Goal: Task Accomplishment & Management: Complete application form

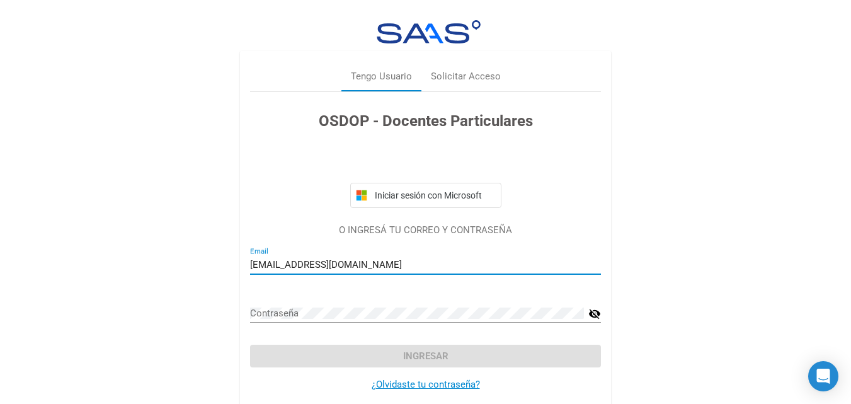
type input "[EMAIL_ADDRESS][DOMAIN_NAME]"
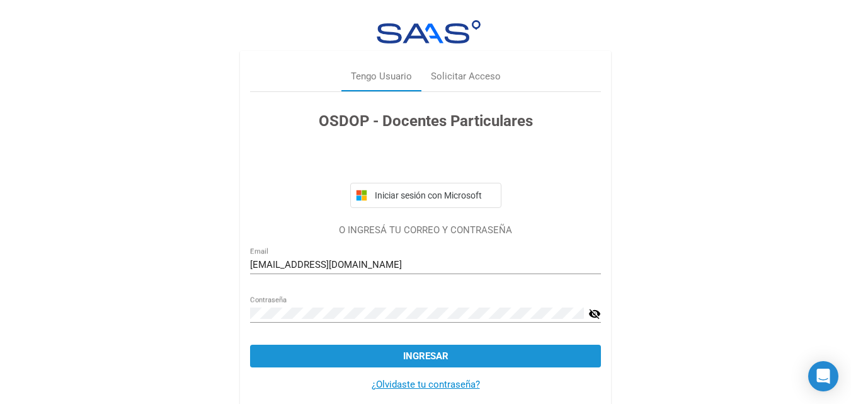
click at [390, 351] on button "Ingresar" at bounding box center [425, 355] width 351 height 23
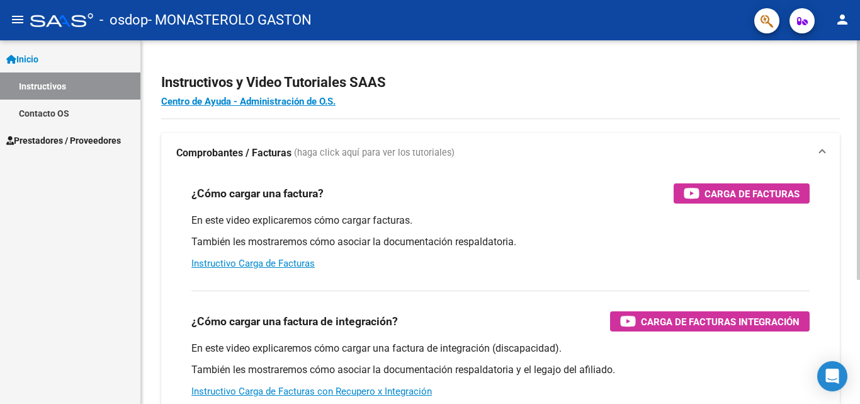
click at [854, 103] on div "Instructivos y Video Tutoriales SAAS Centro de Ayuda - Administración de O.S. C…" at bounding box center [502, 316] width 722 height 552
click at [16, 21] on mat-icon "menu" at bounding box center [17, 19] width 15 height 15
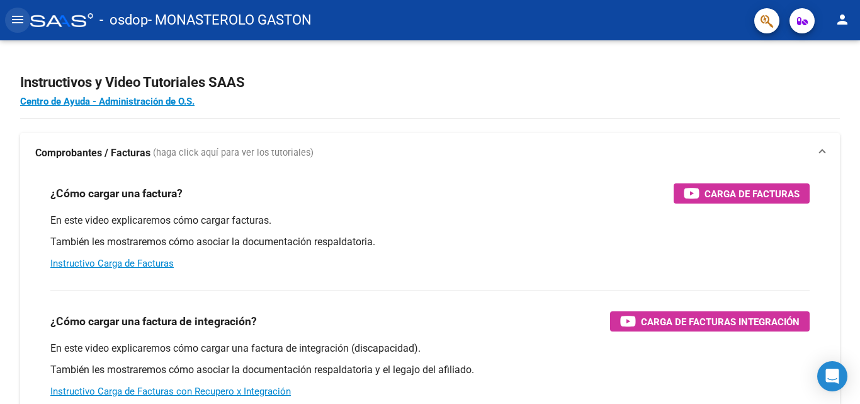
click at [16, 21] on mat-icon "menu" at bounding box center [17, 19] width 15 height 15
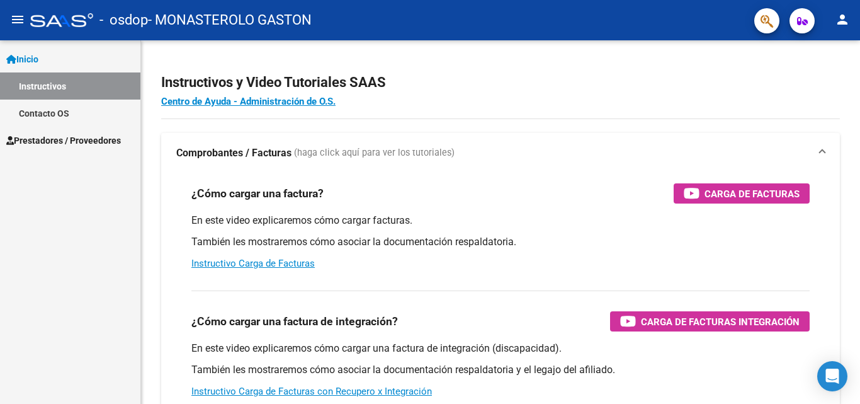
click at [16, 21] on mat-icon "menu" at bounding box center [17, 19] width 15 height 15
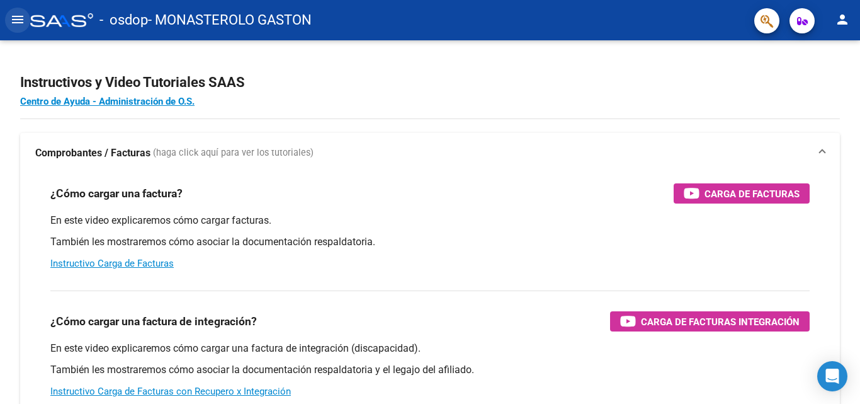
click at [16, 21] on mat-icon "menu" at bounding box center [17, 19] width 15 height 15
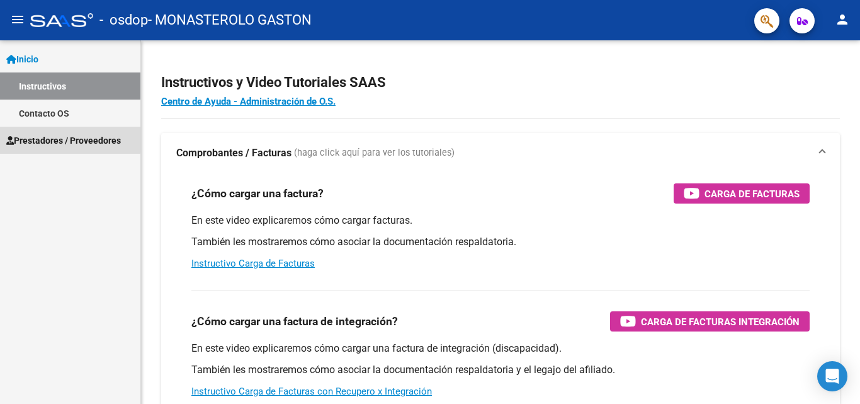
click at [50, 138] on span "Prestadores / Proveedores" at bounding box center [63, 140] width 115 height 14
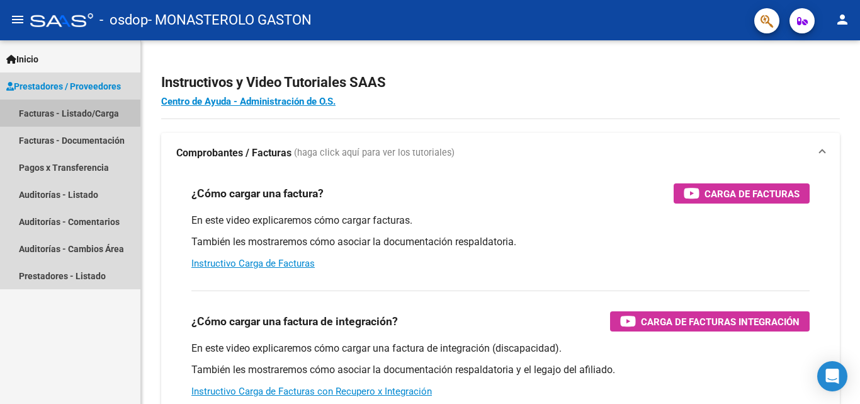
click at [54, 111] on link "Facturas - Listado/Carga" at bounding box center [70, 112] width 140 height 27
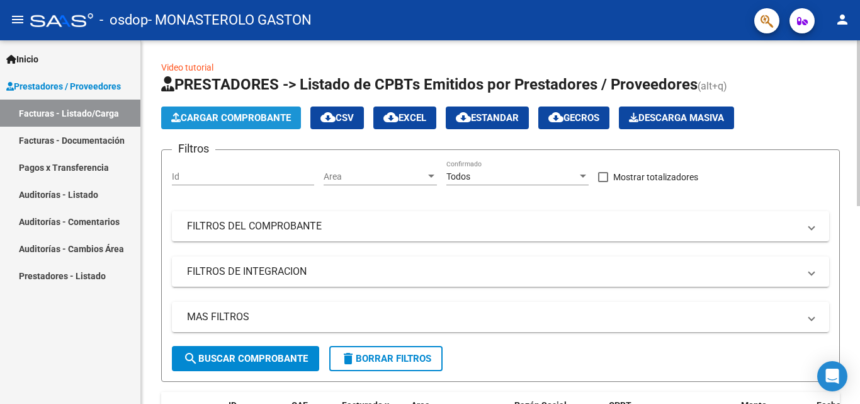
click at [241, 115] on span "Cargar Comprobante" at bounding box center [231, 117] width 120 height 11
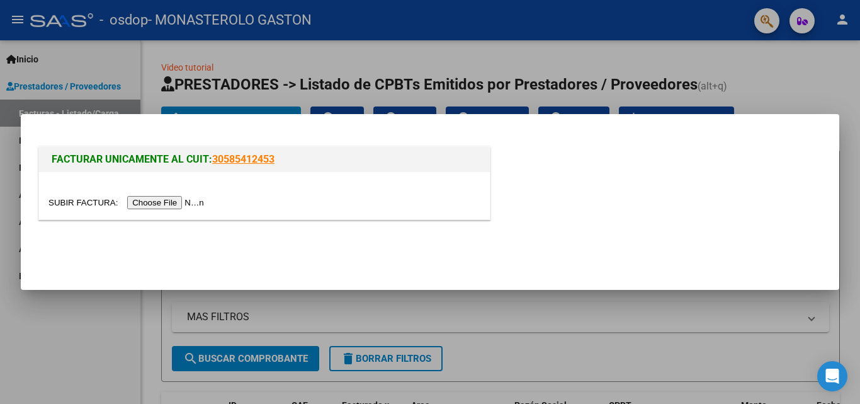
click at [198, 199] on input "file" at bounding box center [127, 202] width 159 height 13
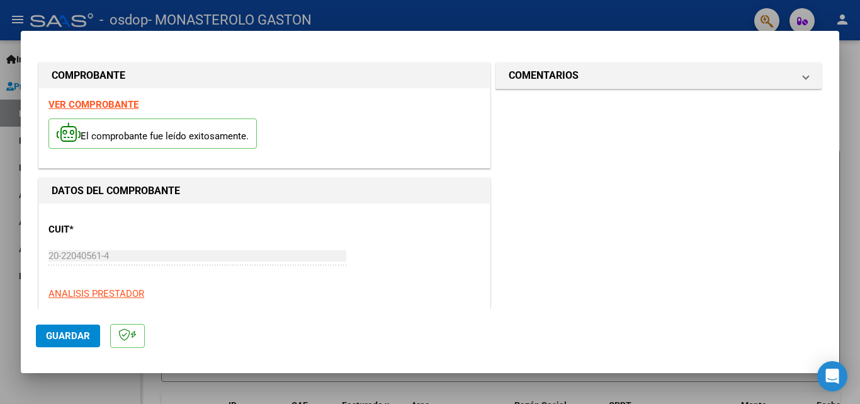
click at [76, 100] on strong "VER COMPROBANTE" at bounding box center [93, 104] width 90 height 11
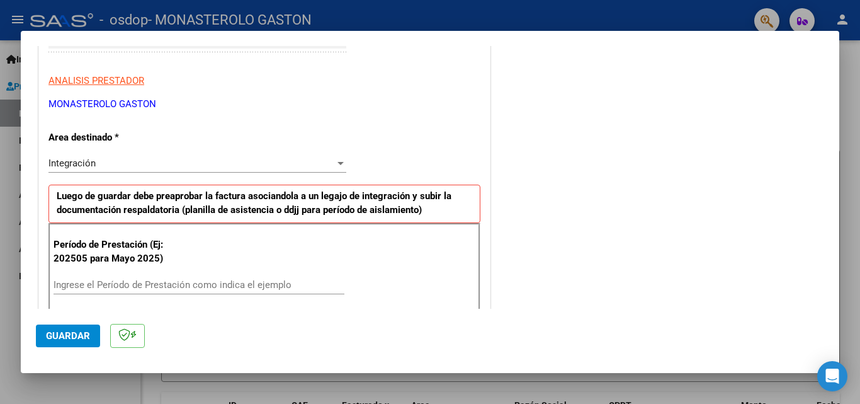
scroll to position [234, 0]
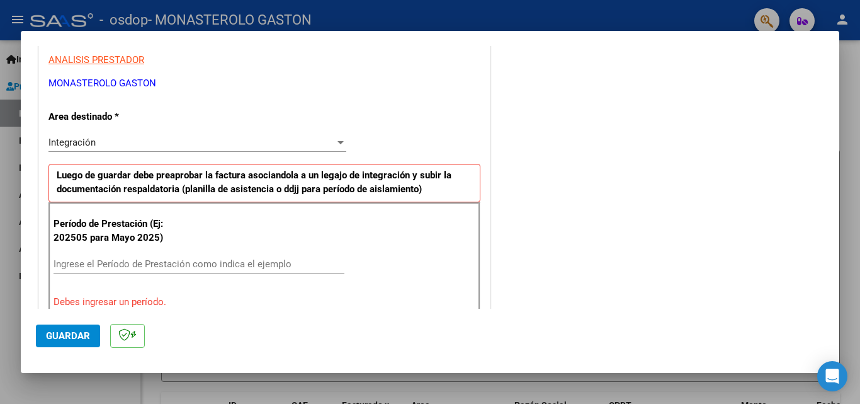
click at [337, 141] on div at bounding box center [340, 142] width 6 height 3
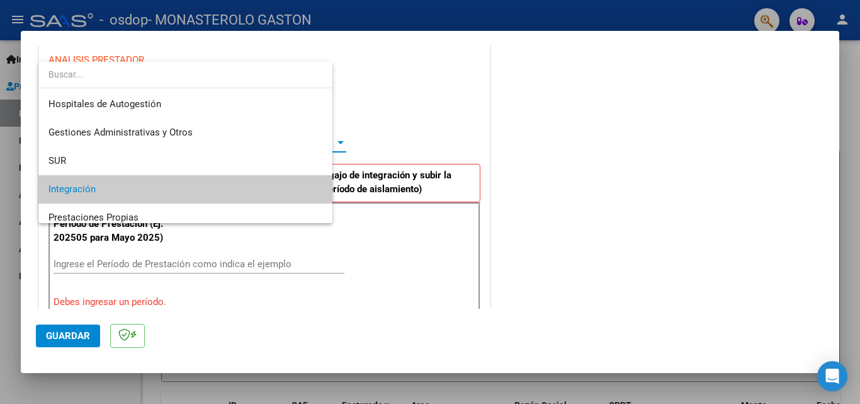
scroll to position [47, 0]
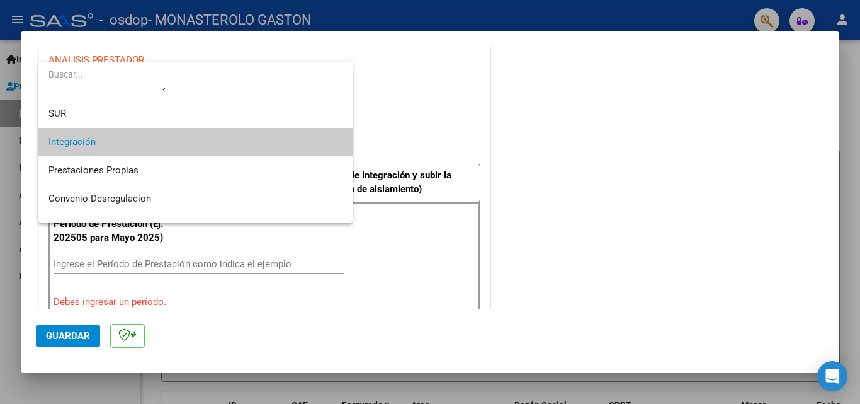
click at [137, 147] on span "Integración" at bounding box center [195, 142] width 294 height 28
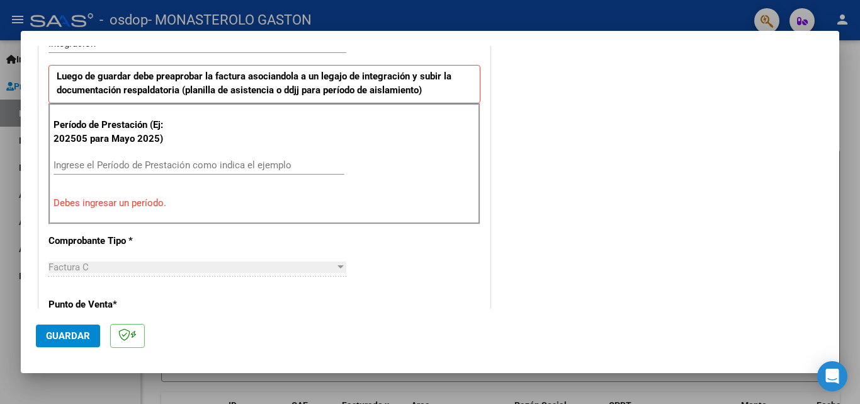
scroll to position [330, 0]
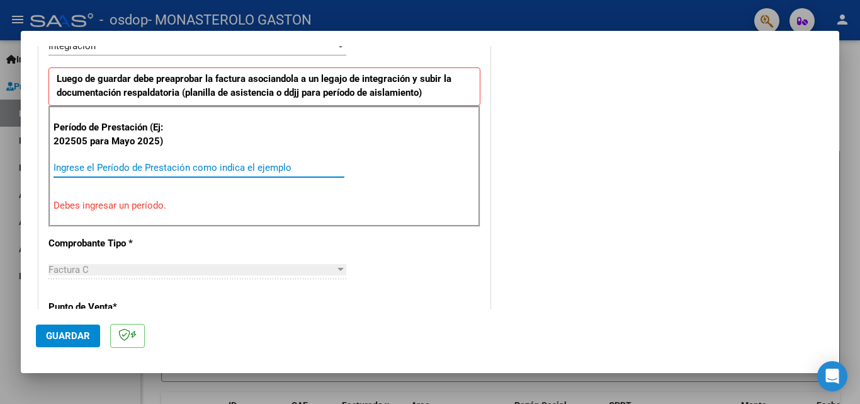
click at [86, 165] on input "Ingrese el Período de Prestación como indica el ejemplo" at bounding box center [199, 167] width 291 height 11
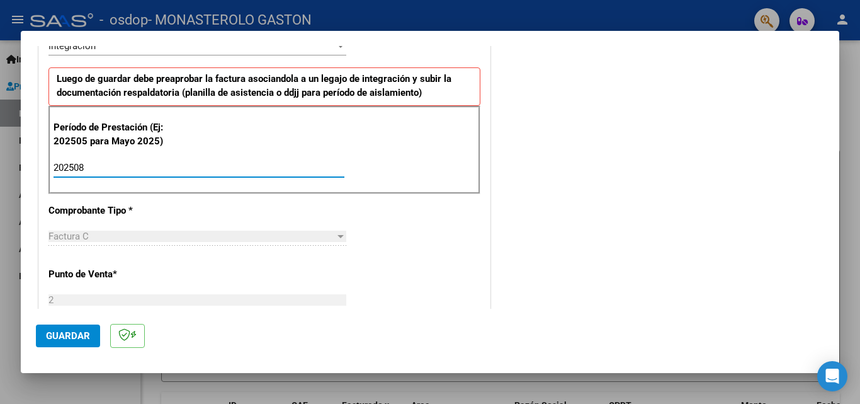
type input "202508"
click at [337, 235] on div at bounding box center [340, 236] width 6 height 3
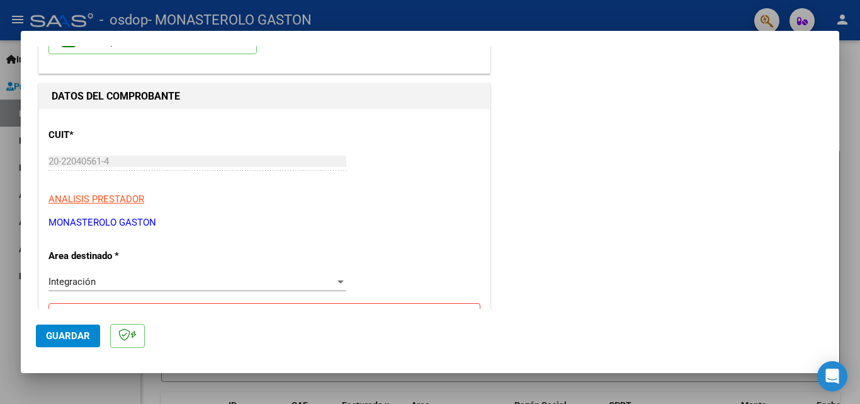
scroll to position [82, 0]
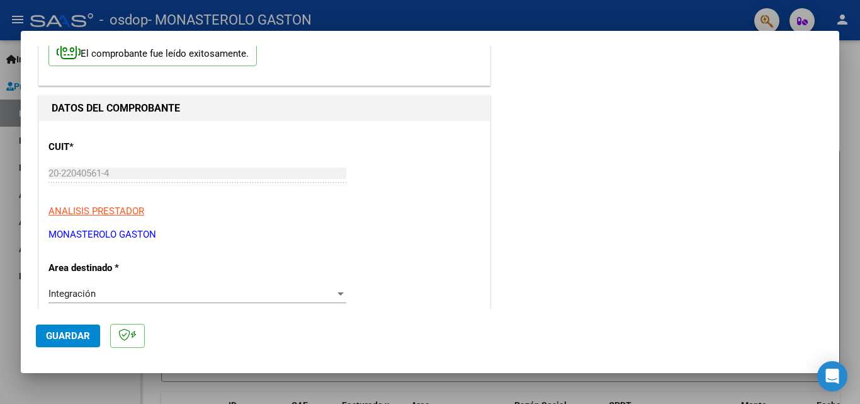
click at [65, 336] on span "Guardar" at bounding box center [68, 335] width 44 height 11
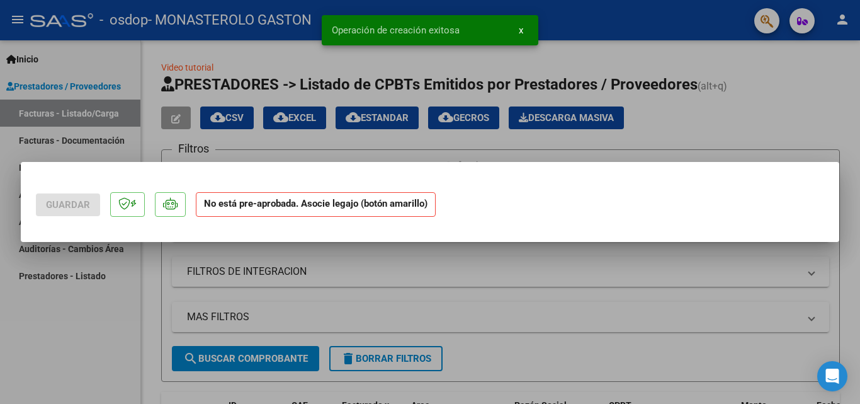
scroll to position [0, 0]
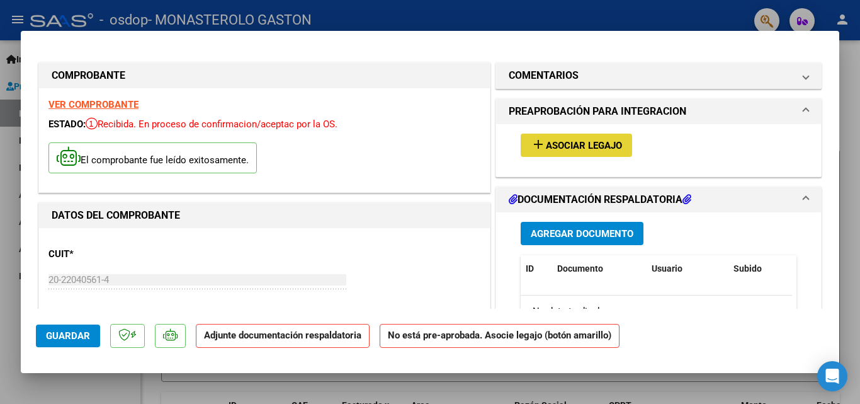
click at [583, 144] on span "Asociar Legajo" at bounding box center [584, 145] width 76 height 11
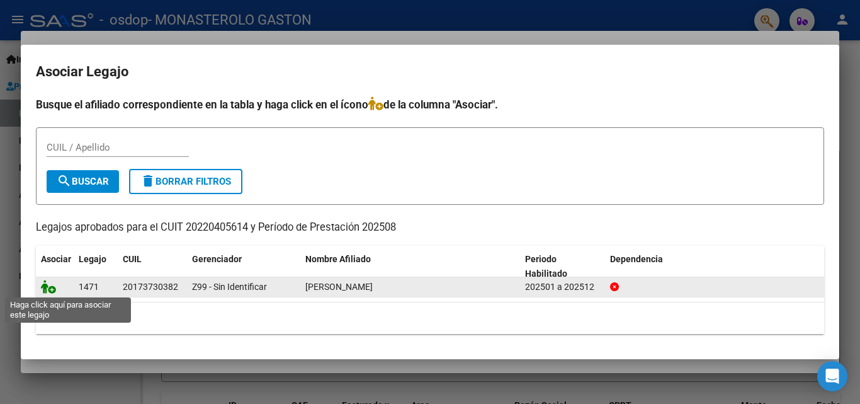
click at [46, 288] on icon at bounding box center [48, 287] width 15 height 14
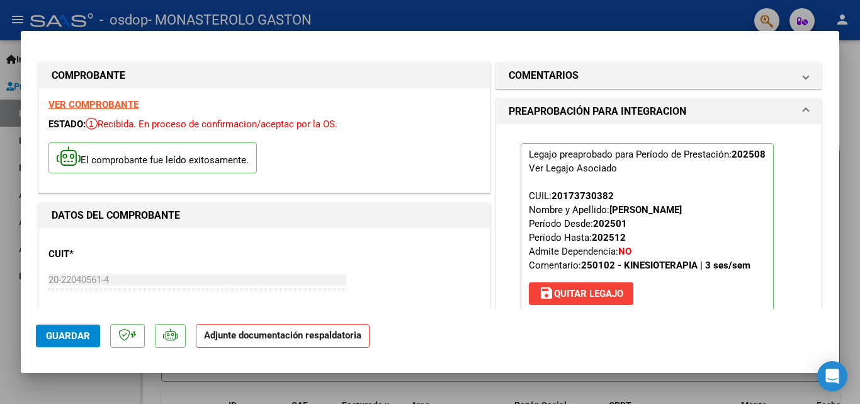
click at [72, 334] on span "Guardar" at bounding box center [68, 335] width 44 height 11
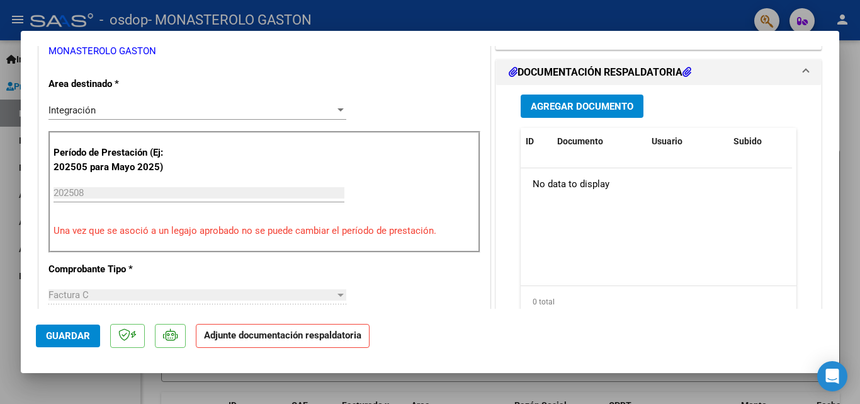
scroll to position [278, 0]
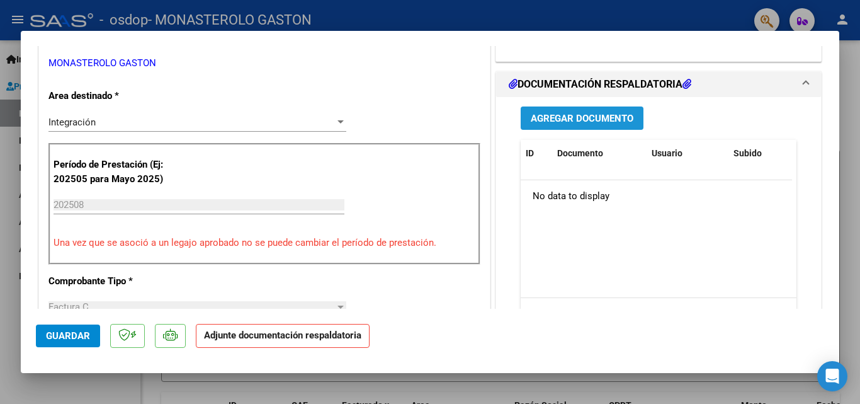
click at [584, 117] on span "Agregar Documento" at bounding box center [582, 118] width 103 height 11
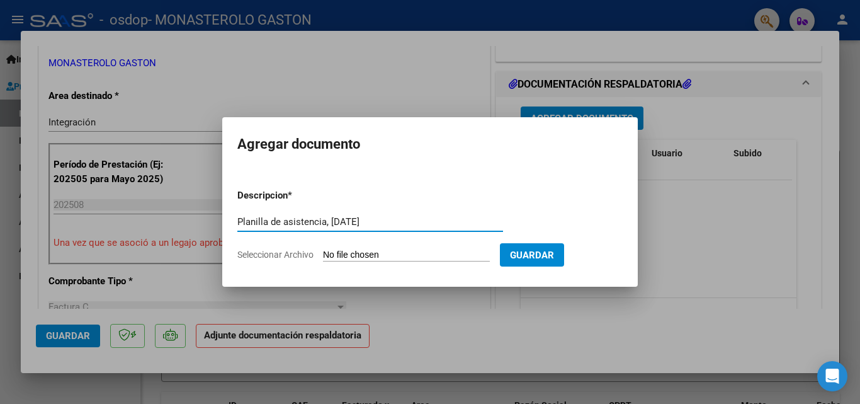
type input "Planilla de asistencia, [DATE]"
click at [266, 252] on span "Seleccionar Archivo" at bounding box center [275, 254] width 76 height 10
click at [323, 252] on input "Seleccionar Archivo" at bounding box center [406, 255] width 167 height 12
click at [267, 253] on span "Seleccionar Archivo" at bounding box center [275, 254] width 76 height 10
click at [323, 253] on input "Seleccionar Archivo" at bounding box center [406, 255] width 167 height 12
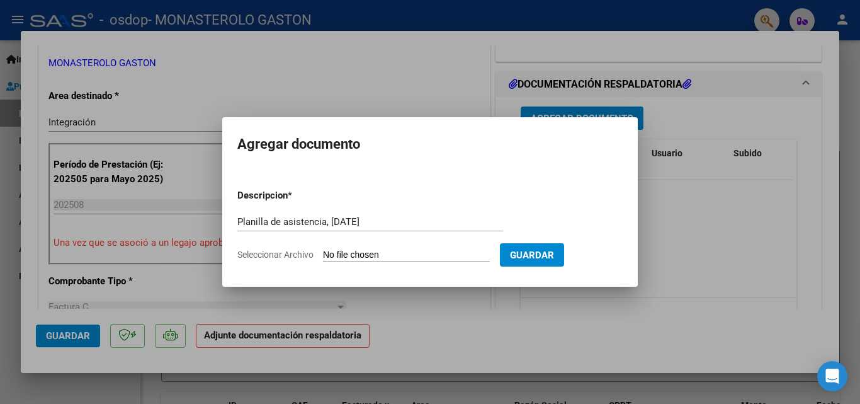
type input "C:\fakepath\CamScanner [DATE] 21.13.pdf"
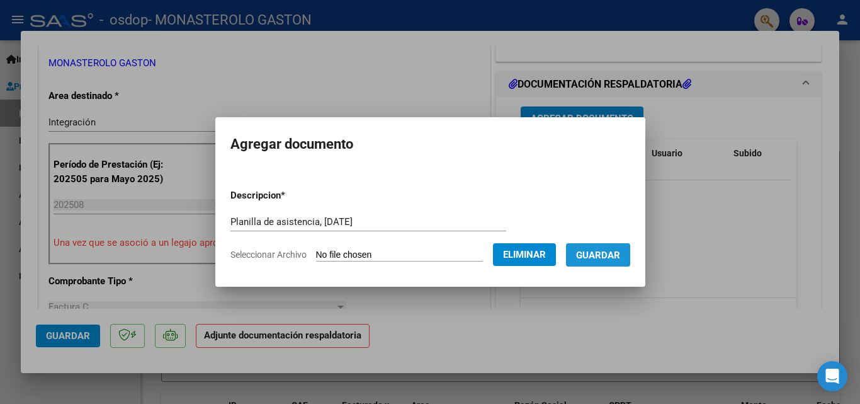
click at [612, 261] on button "Guardar" at bounding box center [598, 254] width 64 height 23
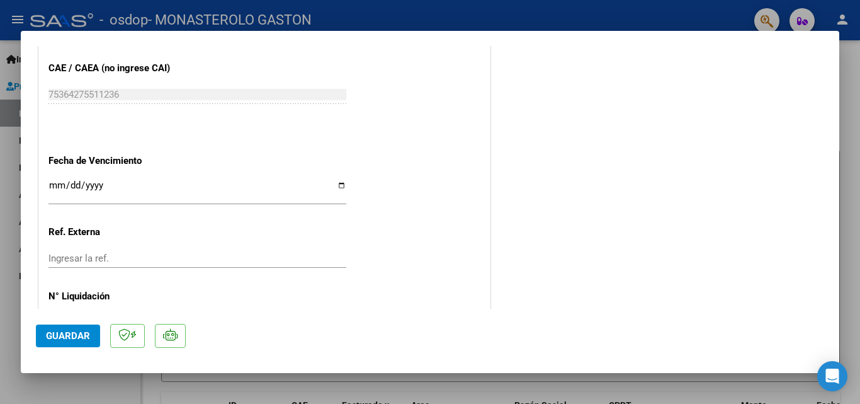
scroll to position [864, 0]
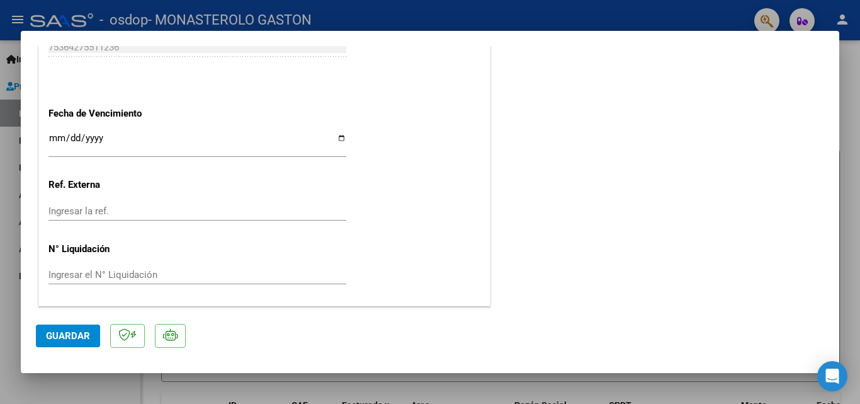
click at [59, 331] on span "Guardar" at bounding box center [68, 335] width 44 height 11
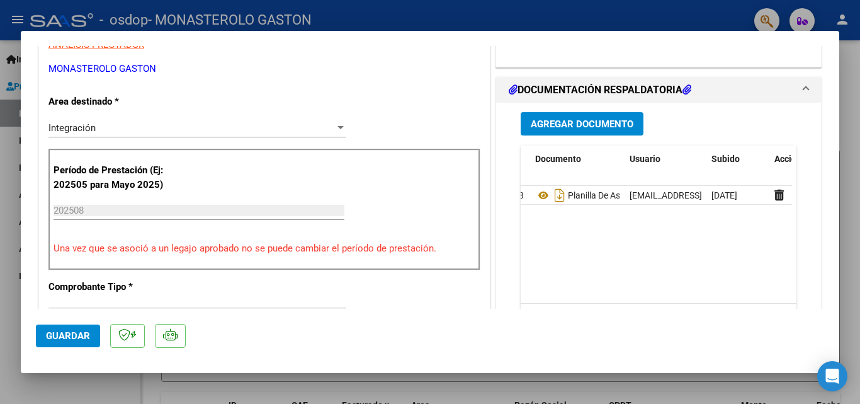
scroll to position [0, 0]
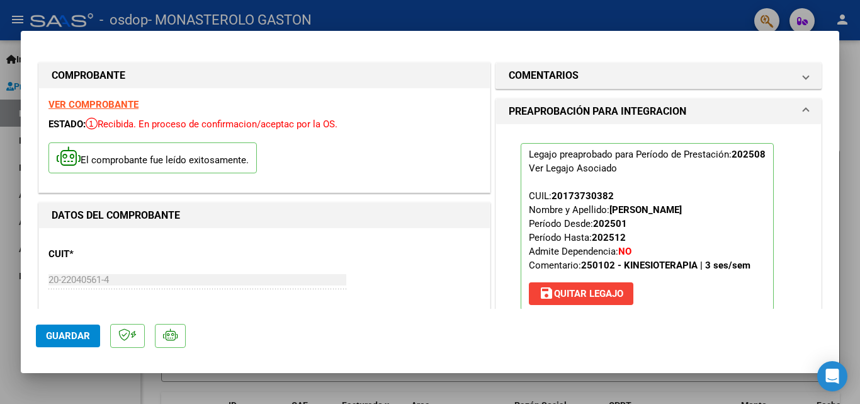
click at [853, 118] on div at bounding box center [430, 202] width 860 height 404
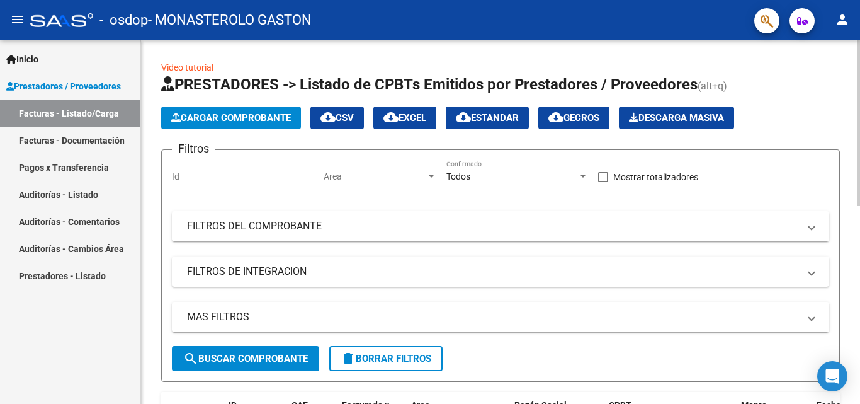
drag, startPoint x: 855, startPoint y: 73, endPoint x: 859, endPoint y: 137, distance: 64.4
click at [832, 101] on app-list-header "PRESTADORES -> Listado de CPBTs Emitidos por Prestadores / Proveedores (alt+q) …" at bounding box center [500, 227] width 679 height 307
click at [79, 111] on link "Facturas - Listado/Carga" at bounding box center [70, 112] width 140 height 27
click at [88, 112] on link "Facturas - Listado/Carga" at bounding box center [70, 112] width 140 height 27
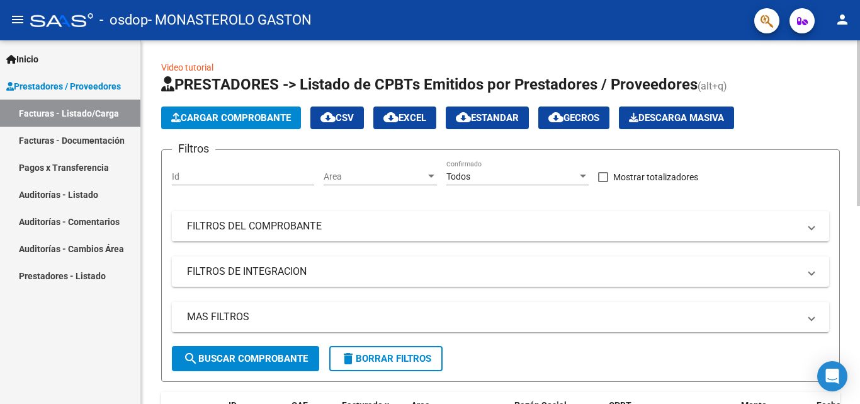
click at [809, 225] on span at bounding box center [811, 226] width 5 height 14
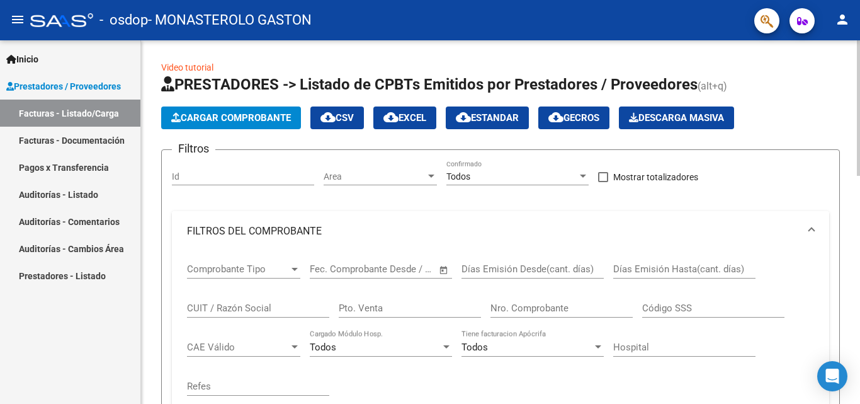
click at [808, 225] on span "FILTROS DEL COMPROBANTE" at bounding box center [498, 231] width 622 height 14
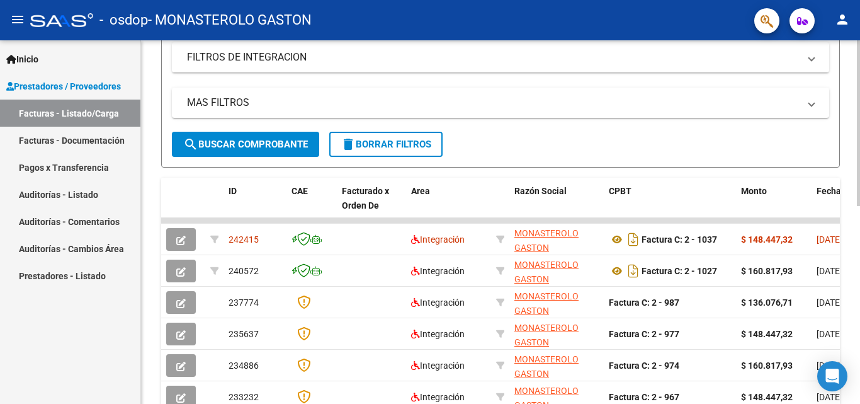
scroll to position [210, 0]
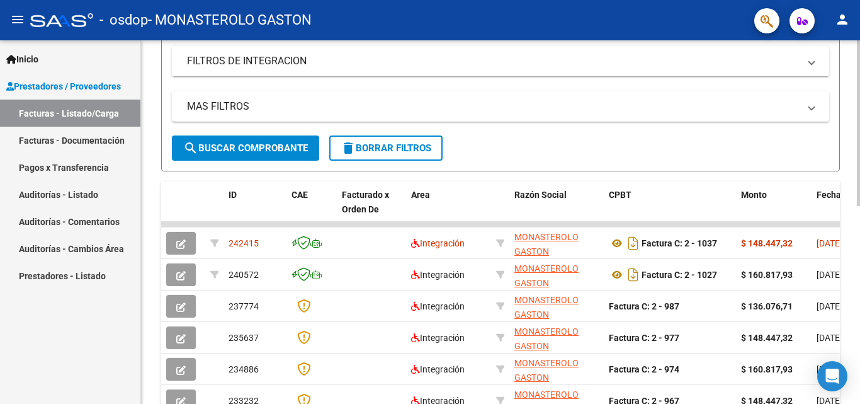
click at [859, 209] on div at bounding box center [858, 221] width 3 height 166
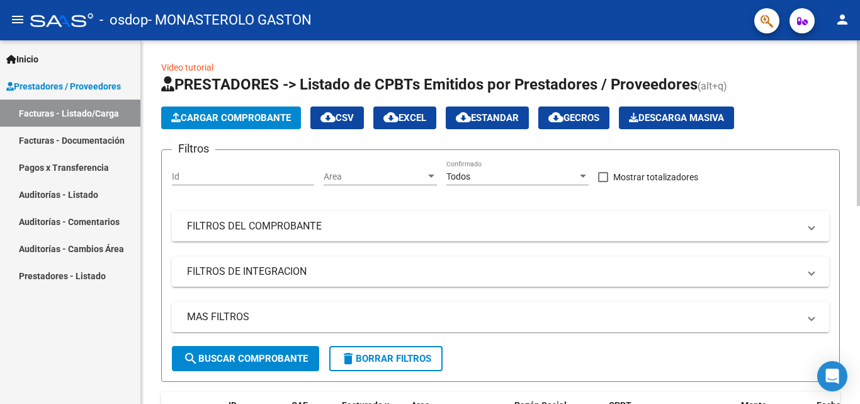
click at [859, 102] on div at bounding box center [858, 221] width 3 height 363
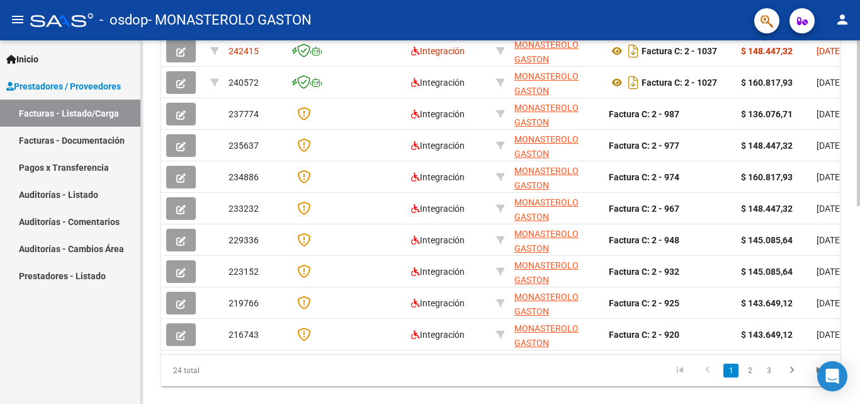
scroll to position [395, 0]
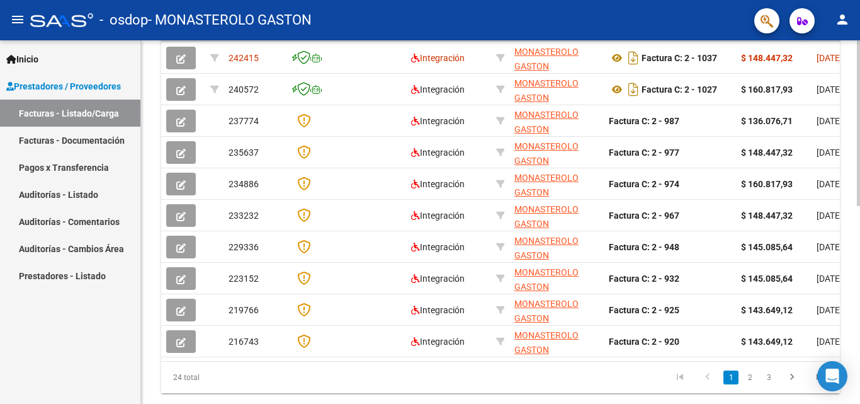
click at [857, 229] on div at bounding box center [858, 307] width 3 height 166
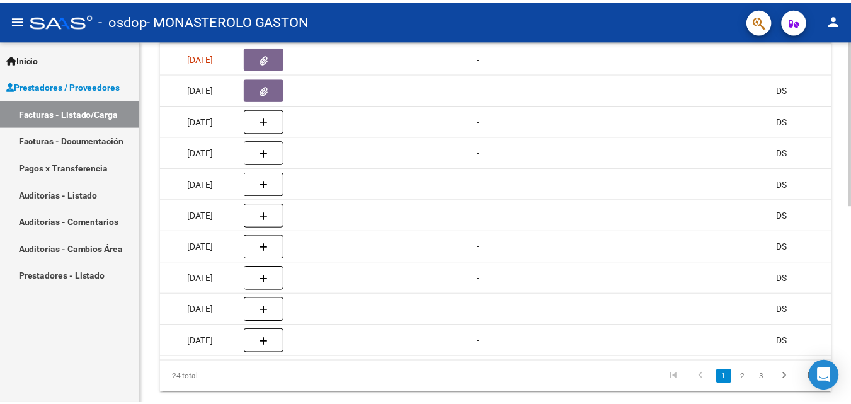
scroll to position [0, 0]
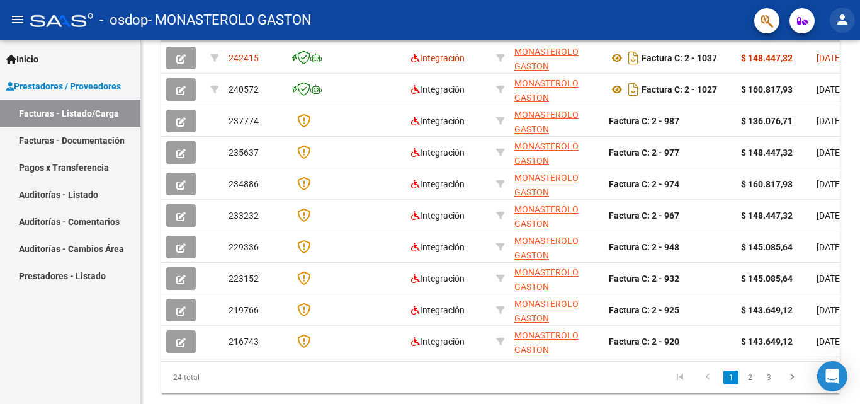
click at [839, 20] on mat-icon "person" at bounding box center [842, 19] width 15 height 15
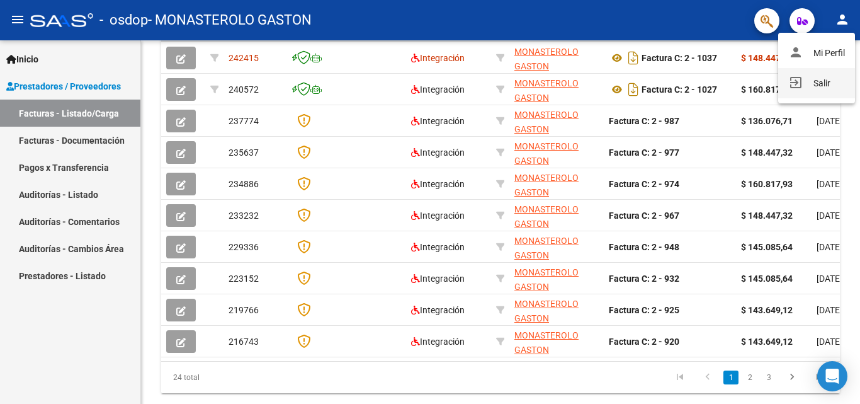
click at [820, 81] on button "exit_to_app Salir" at bounding box center [816, 83] width 77 height 30
